Goal: Task Accomplishment & Management: Use online tool/utility

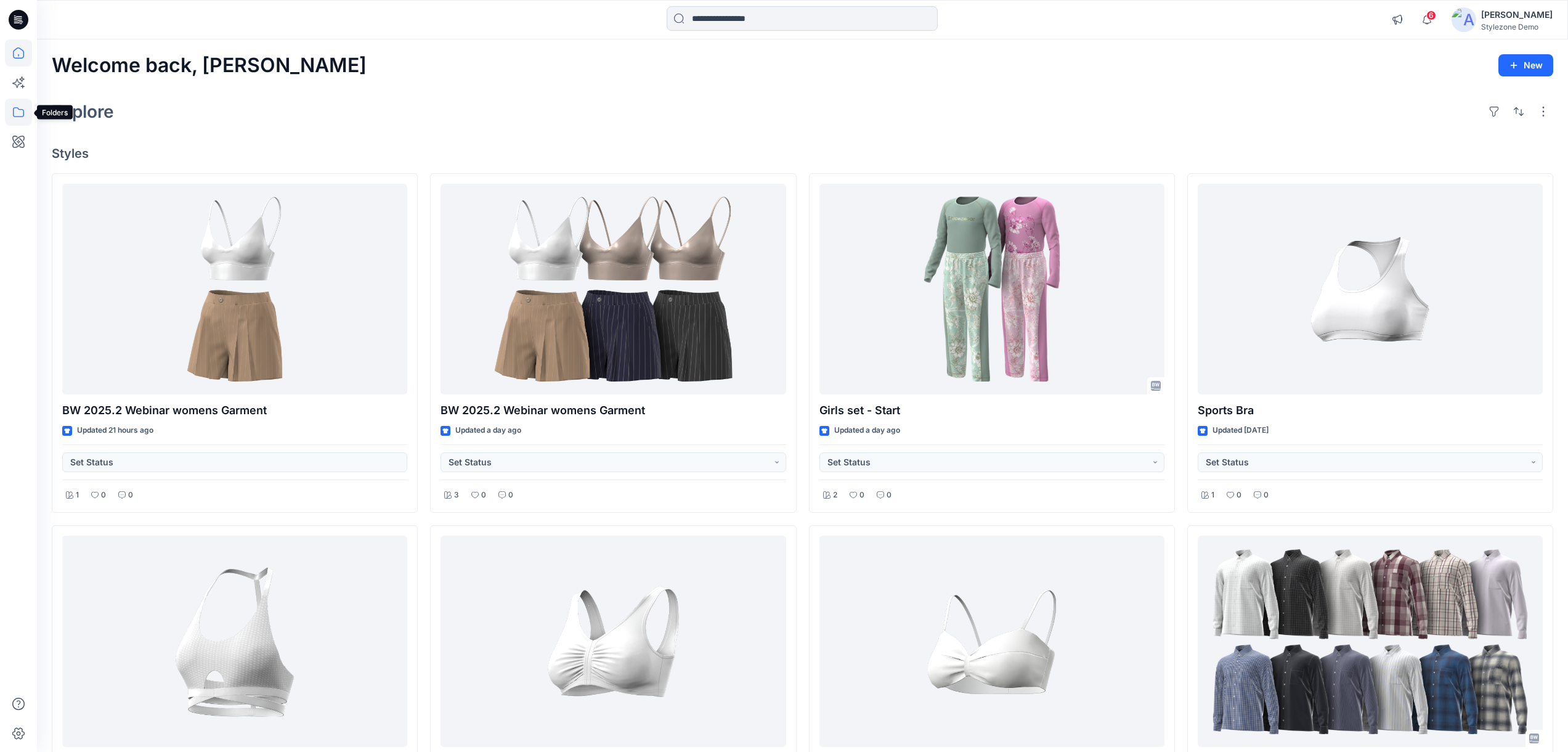
click at [21, 108] on icon at bounding box center [18, 113] width 27 height 27
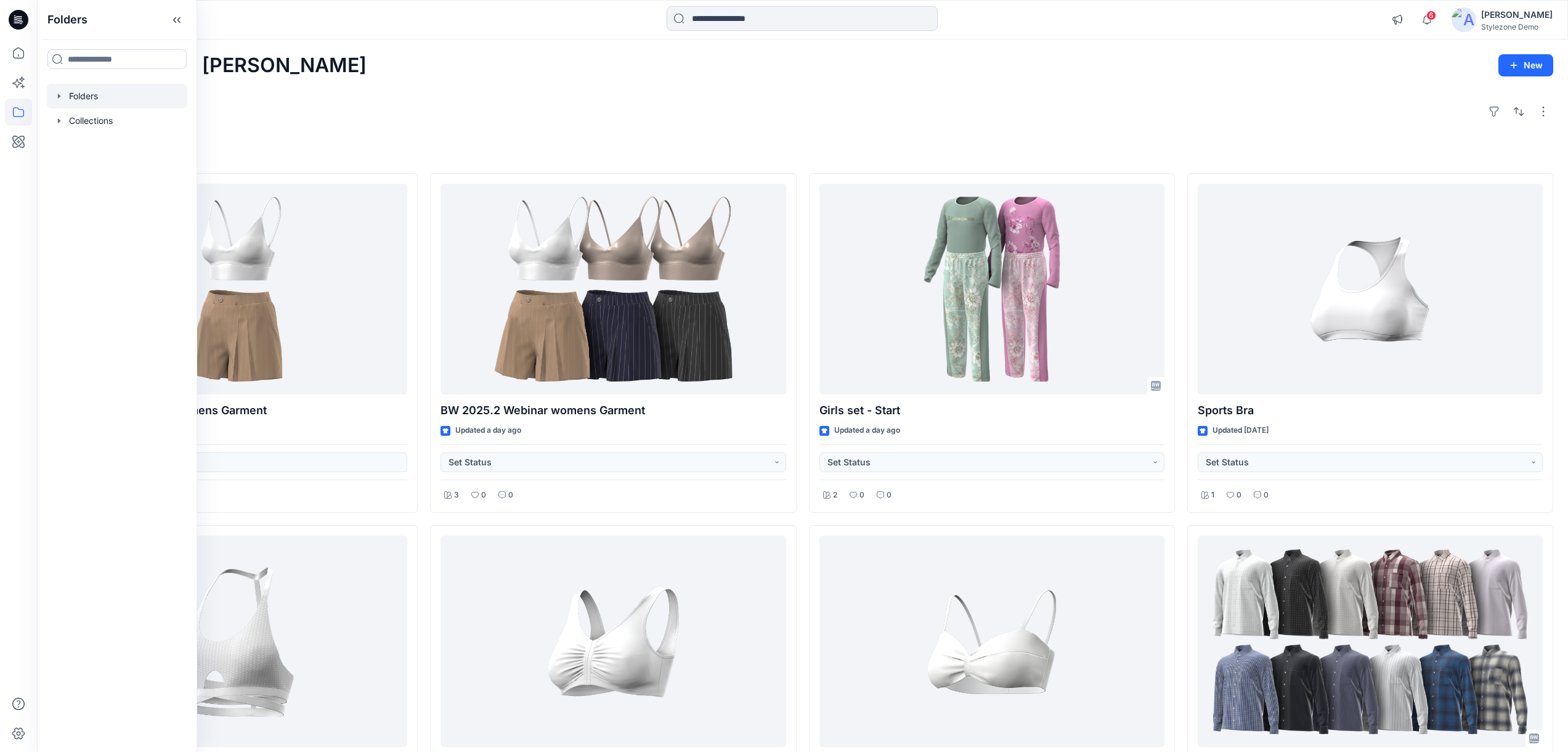
click at [59, 92] on icon "button" at bounding box center [59, 96] width 10 height 10
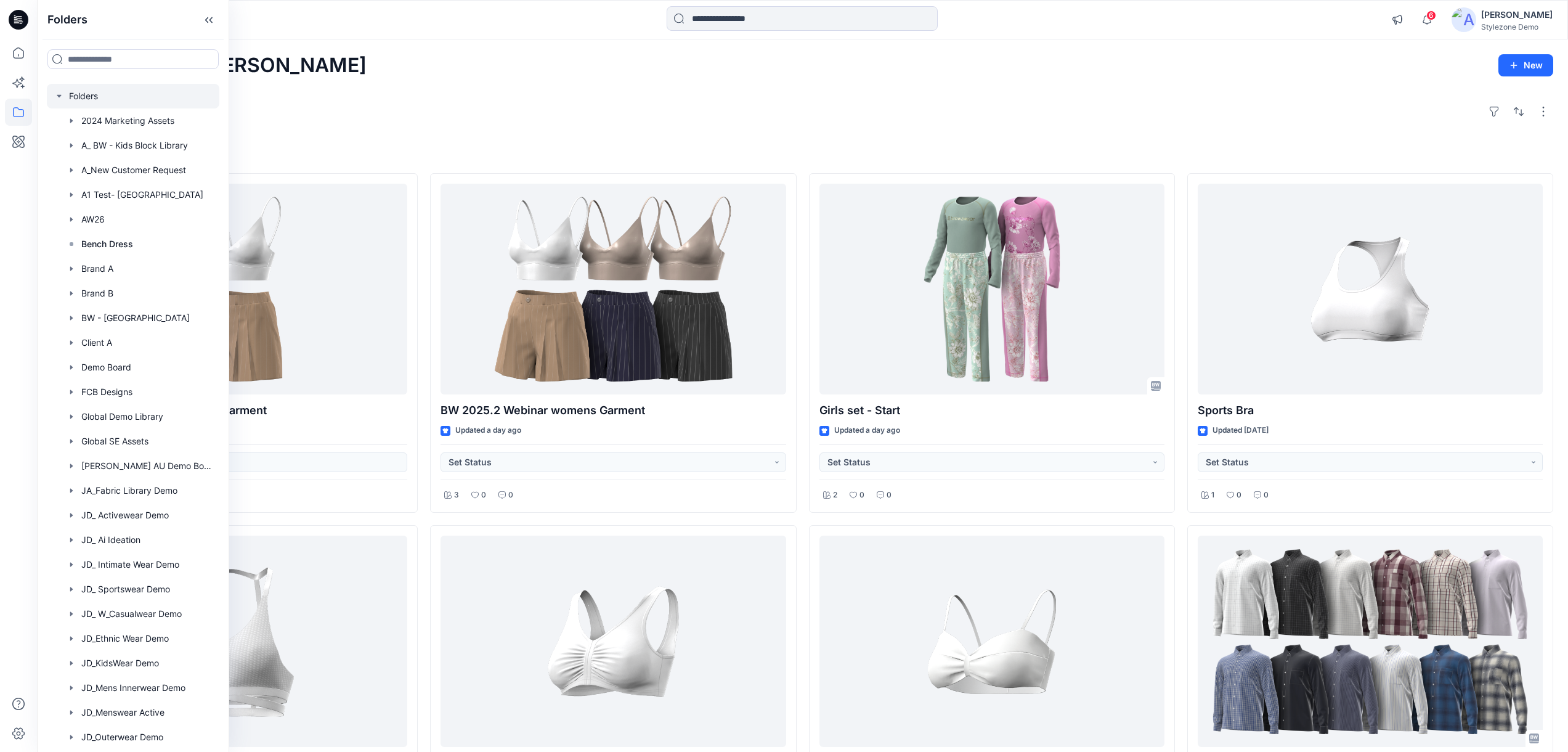
click at [59, 92] on icon "button" at bounding box center [59, 96] width 10 height 10
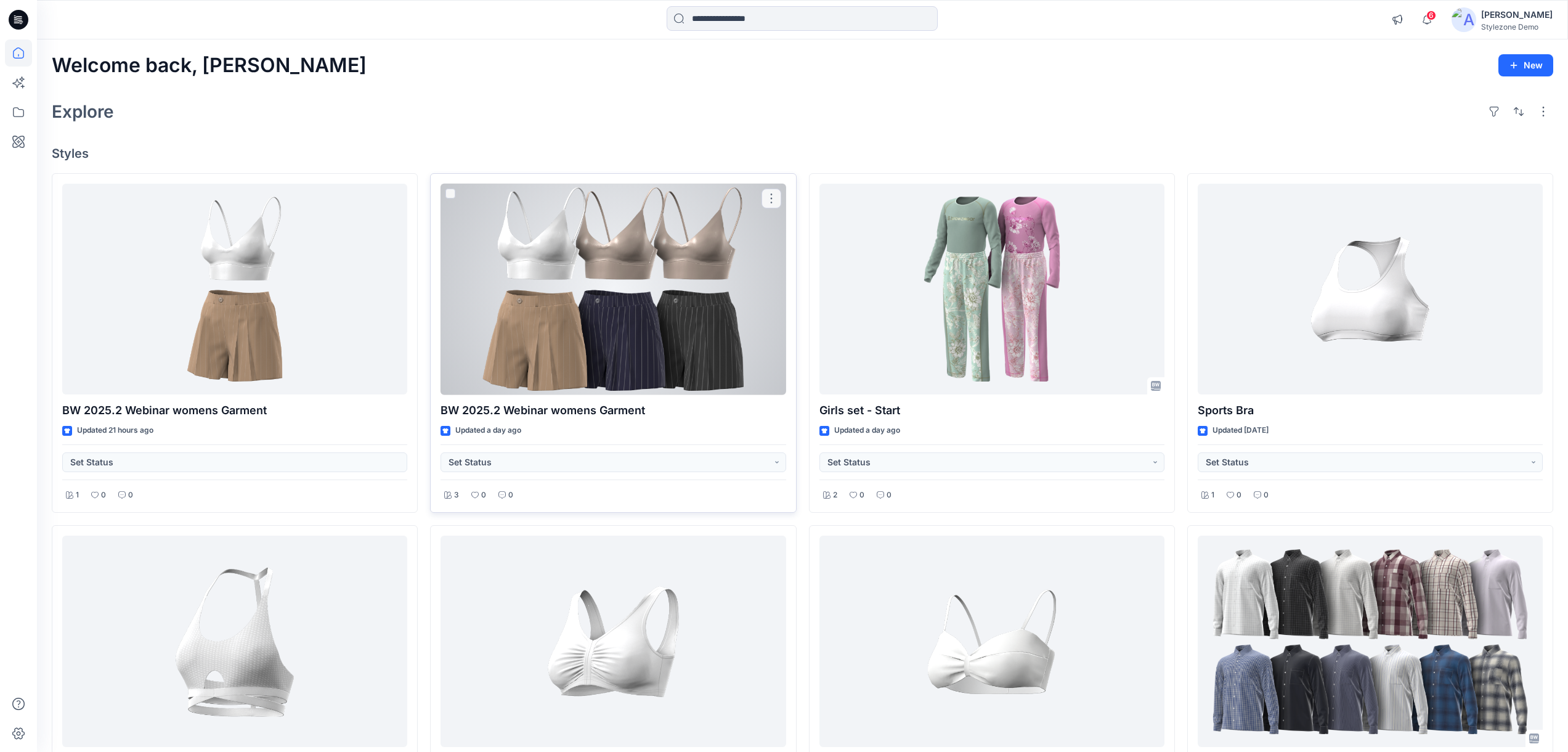
click at [558, 282] on div at bounding box center [613, 289] width 345 height 212
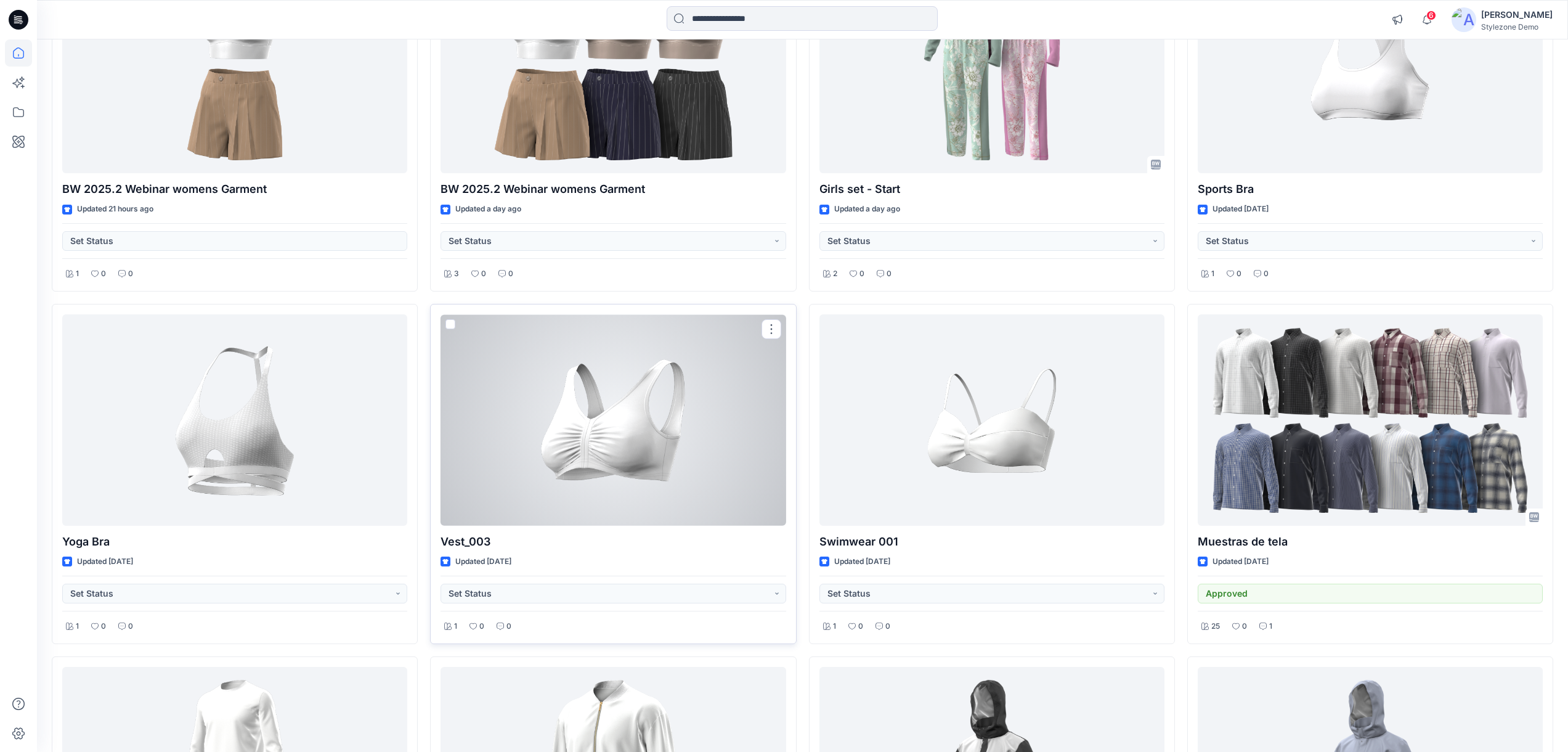
scroll to position [285, 0]
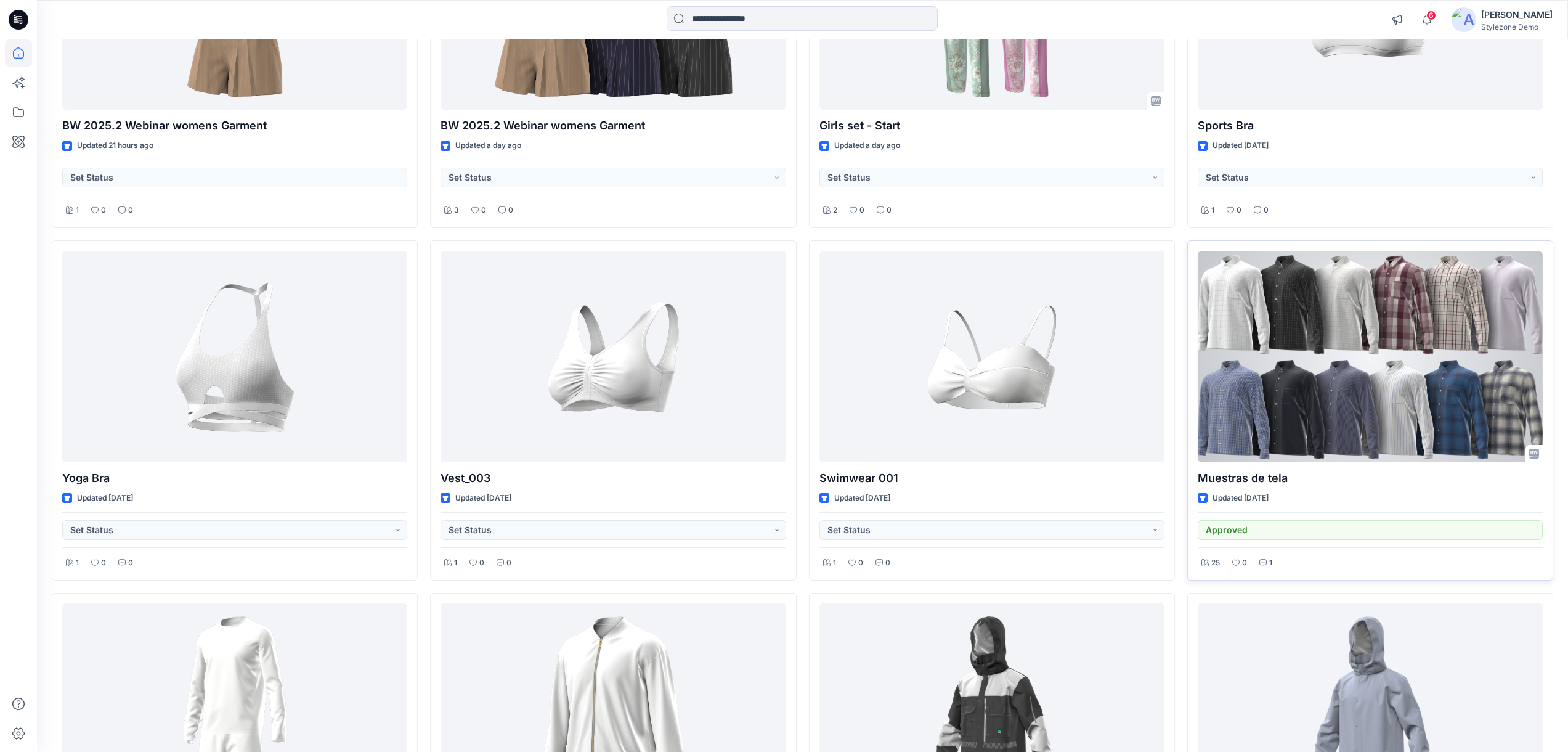
click at [1319, 377] on div at bounding box center [1370, 356] width 345 height 212
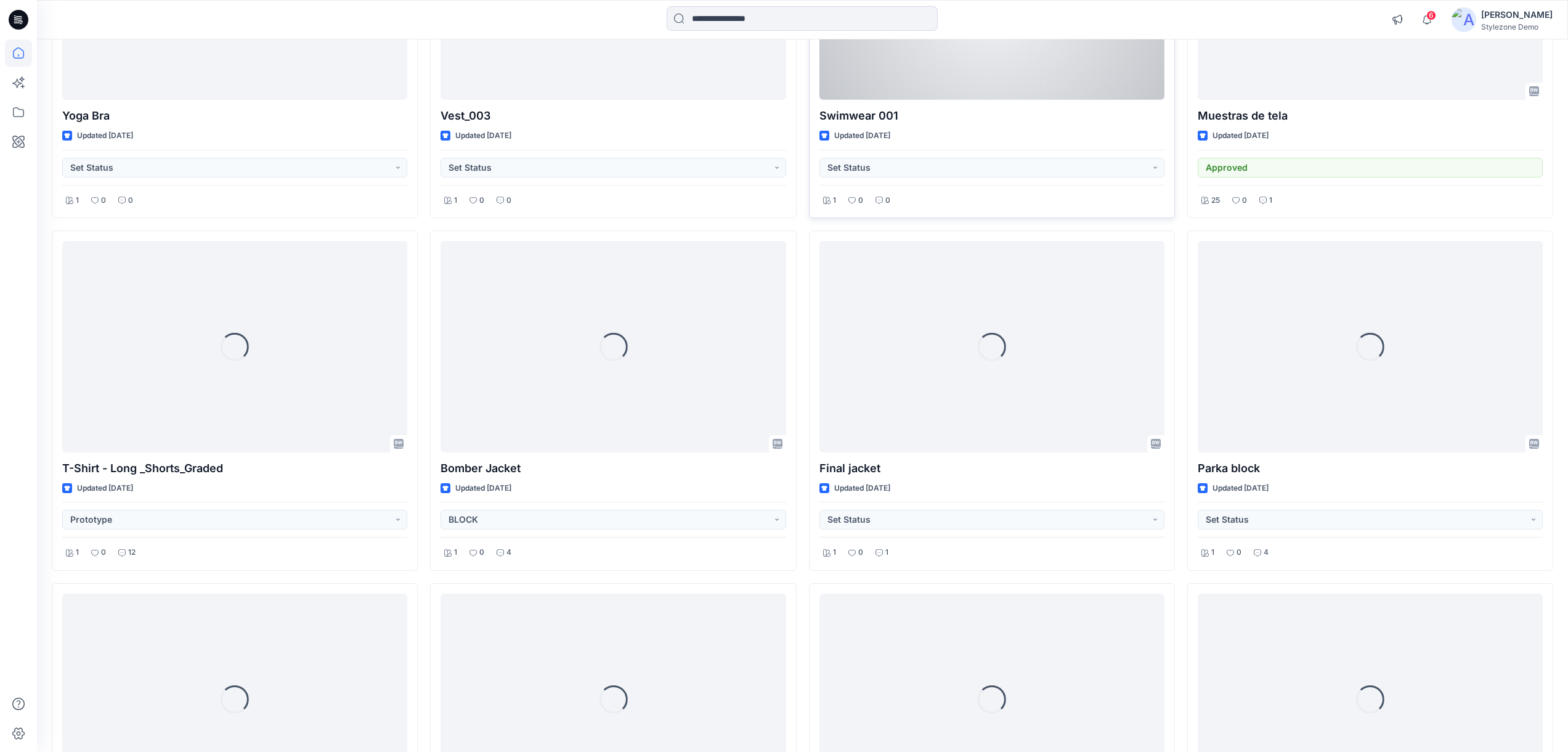
scroll to position [837, 0]
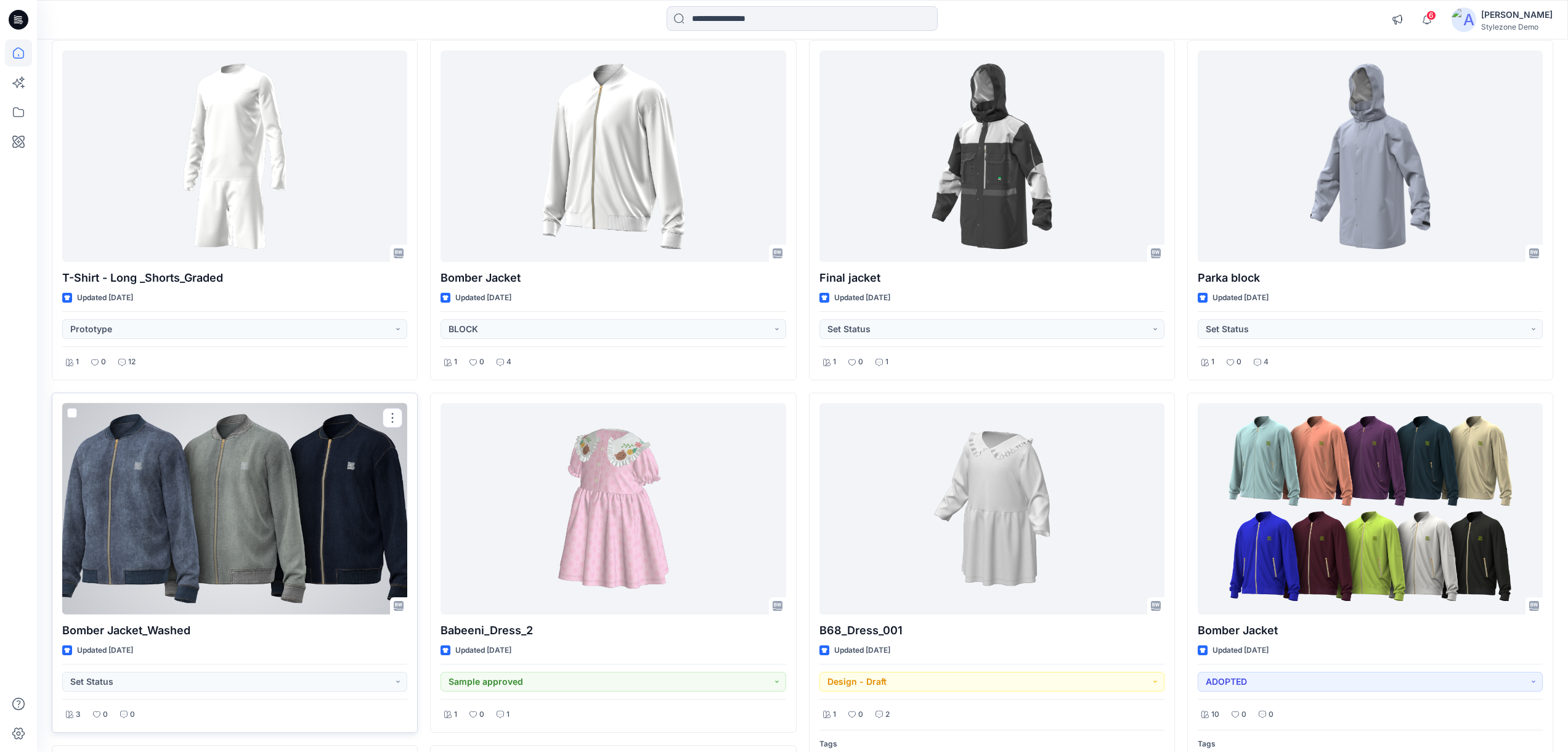
click at [171, 463] on div at bounding box center [234, 508] width 345 height 212
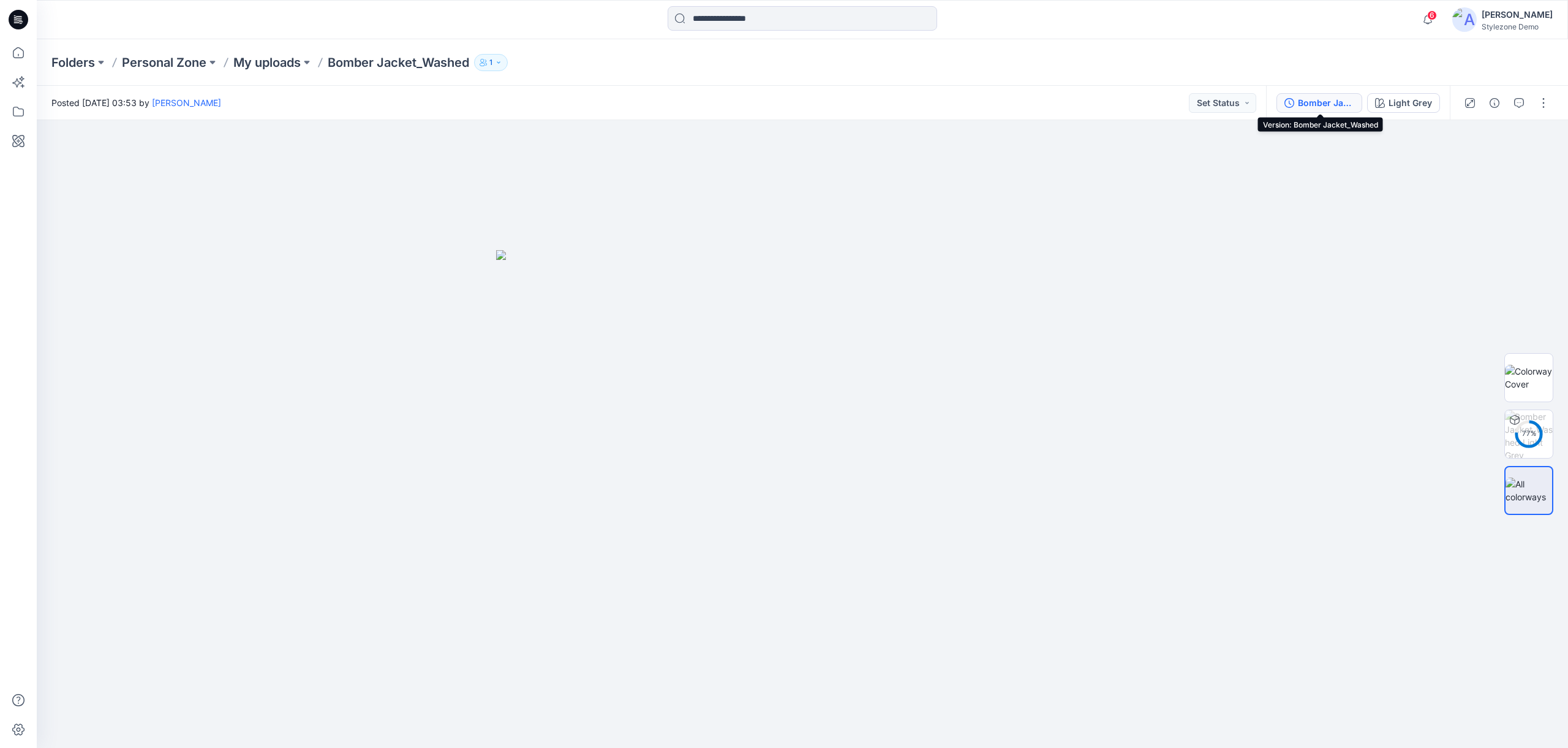
click at [1301, 97] on div "Bomber Jacket_Washed" at bounding box center [1326, 103] width 56 height 14
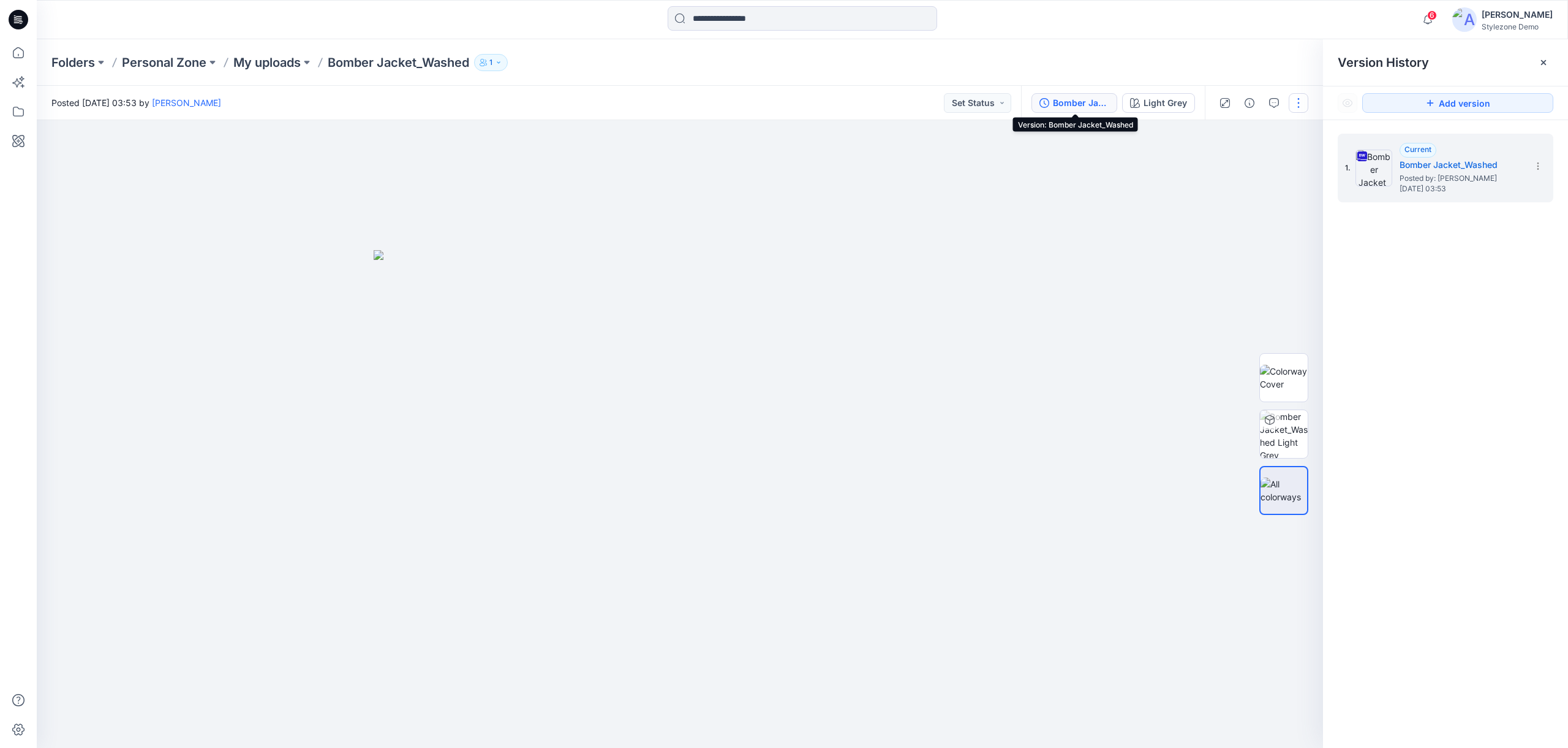
click at [1296, 102] on button "button" at bounding box center [1299, 103] width 20 height 20
click at [1229, 50] on div "Folders Personal Zone My uploads Bomber Jacket_Washed 1" at bounding box center [803, 63] width 1532 height 47
click at [1171, 101] on div "Light Grey" at bounding box center [1165, 103] width 43 height 14
